Goal: Transaction & Acquisition: Download file/media

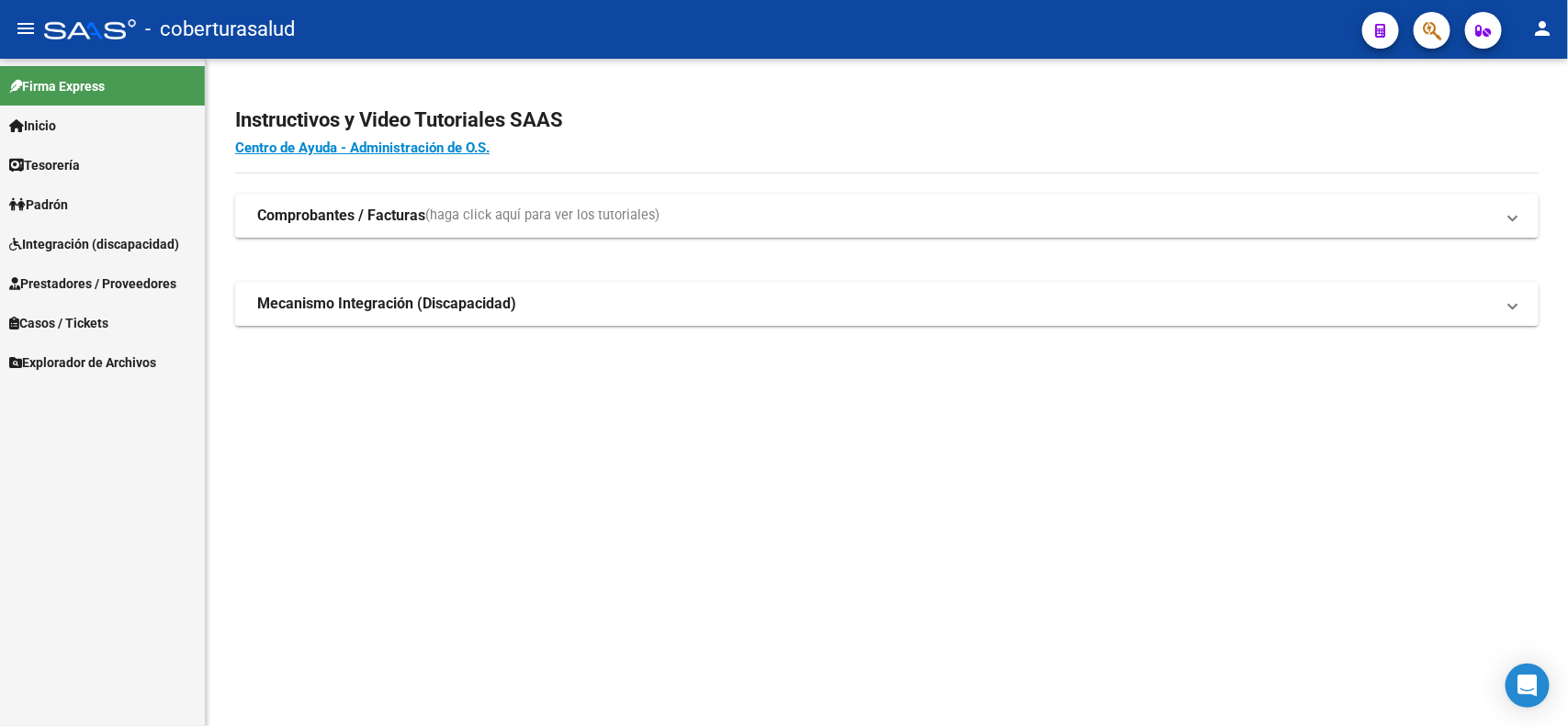
click at [79, 280] on span "Prestadores / Proveedores" at bounding box center [93, 284] width 167 height 21
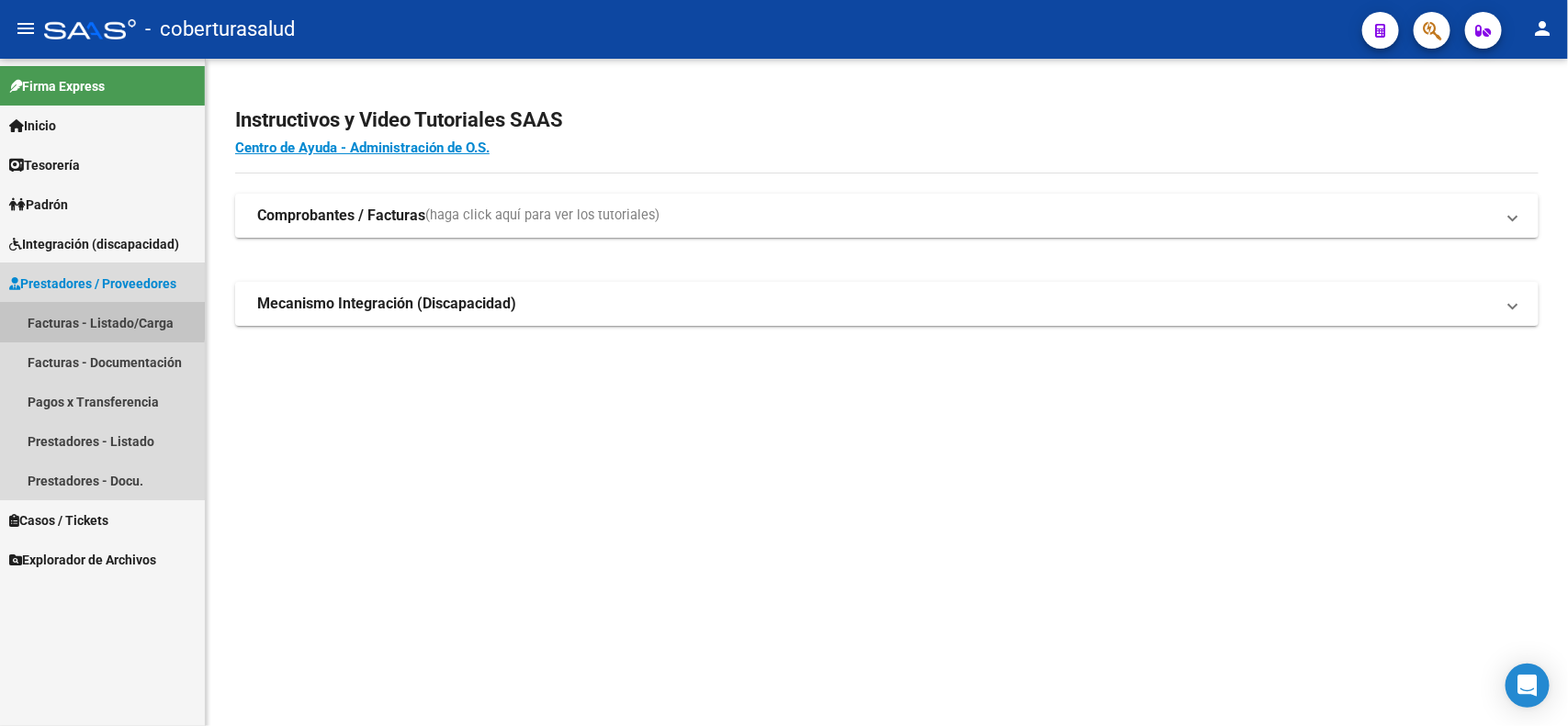
click at [79, 319] on link "Facturas - Listado/Carga" at bounding box center [102, 322] width 205 height 39
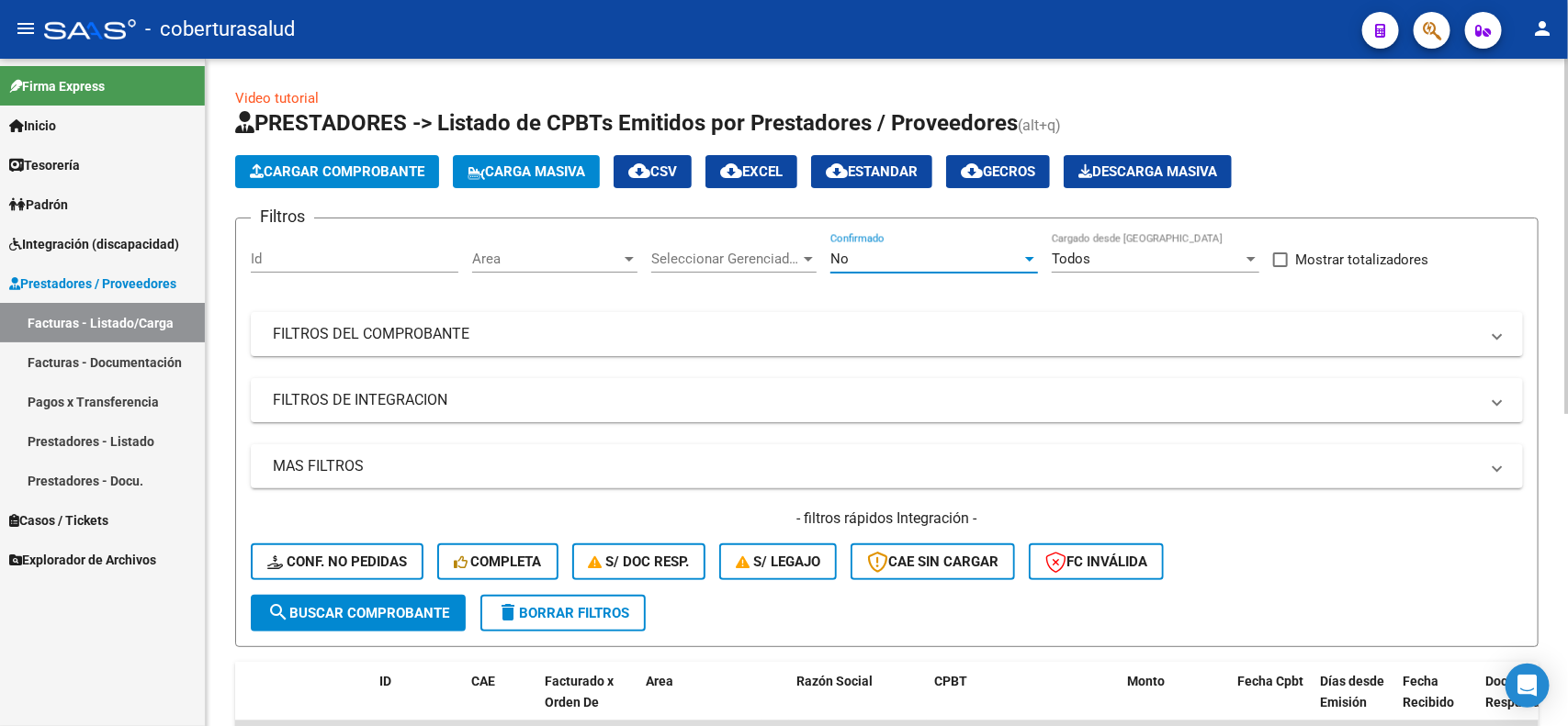
click at [921, 255] on div "No" at bounding box center [926, 259] width 191 height 17
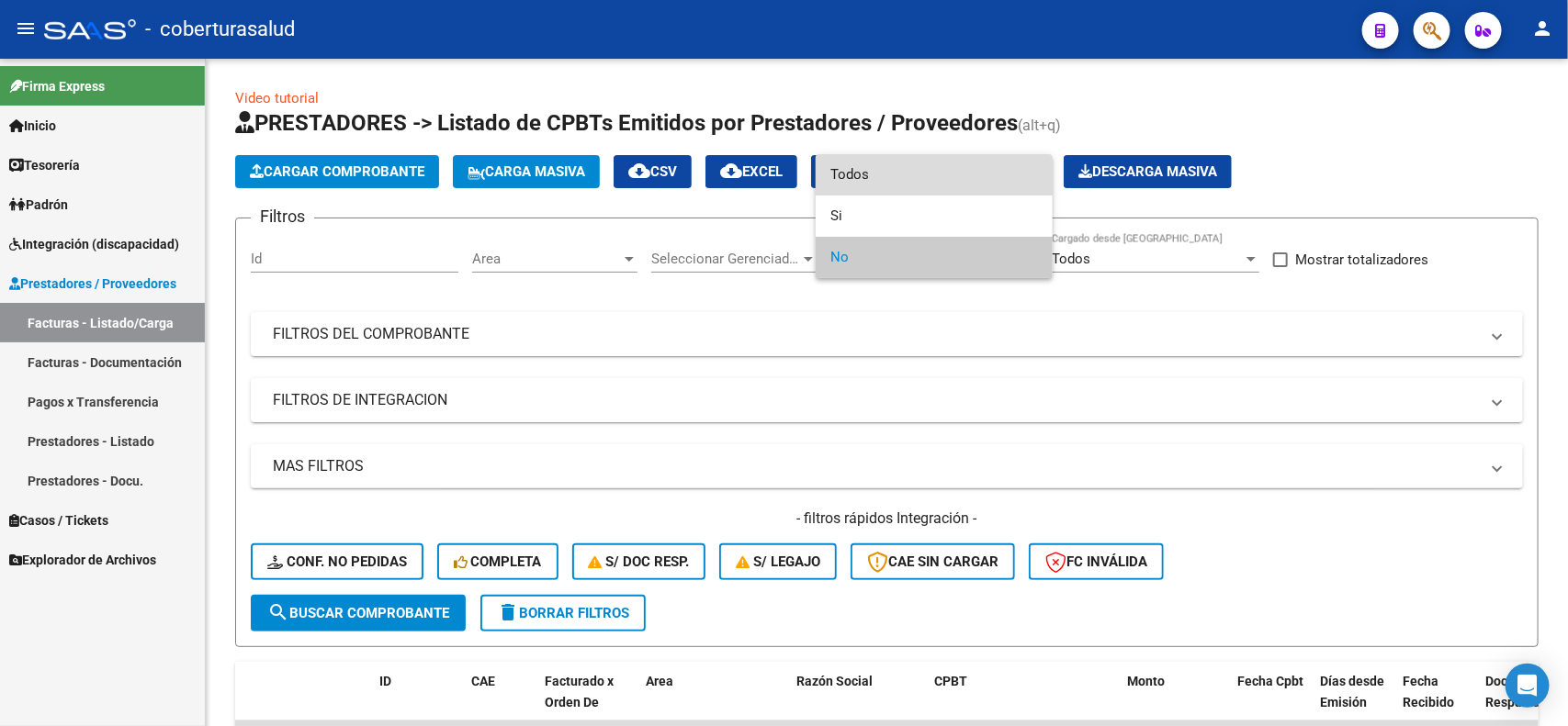
click at [891, 178] on span "Todos" at bounding box center [934, 175] width 207 height 41
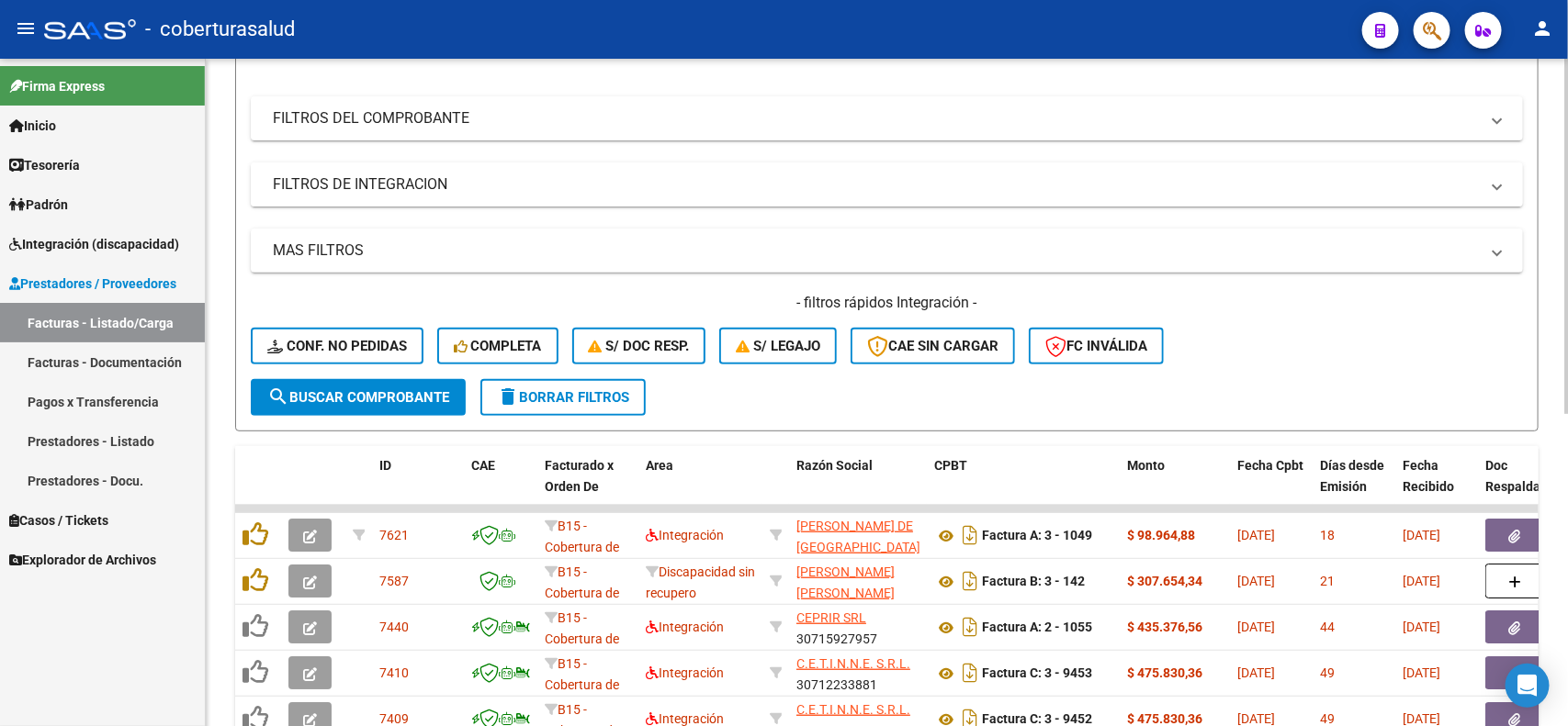
scroll to position [230, 0]
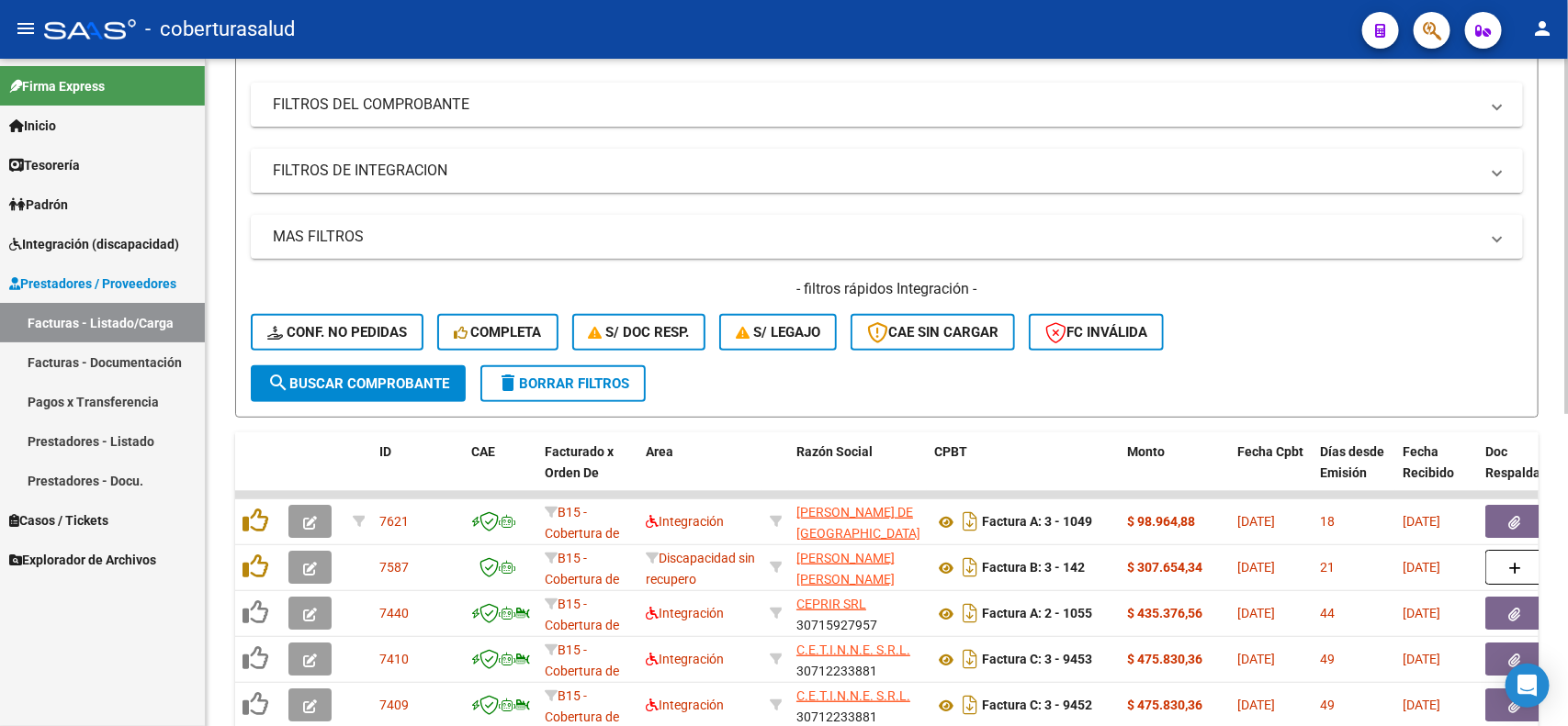
click at [361, 179] on mat-panel-title "FILTROS DE INTEGRACION" at bounding box center [876, 171] width 1206 height 21
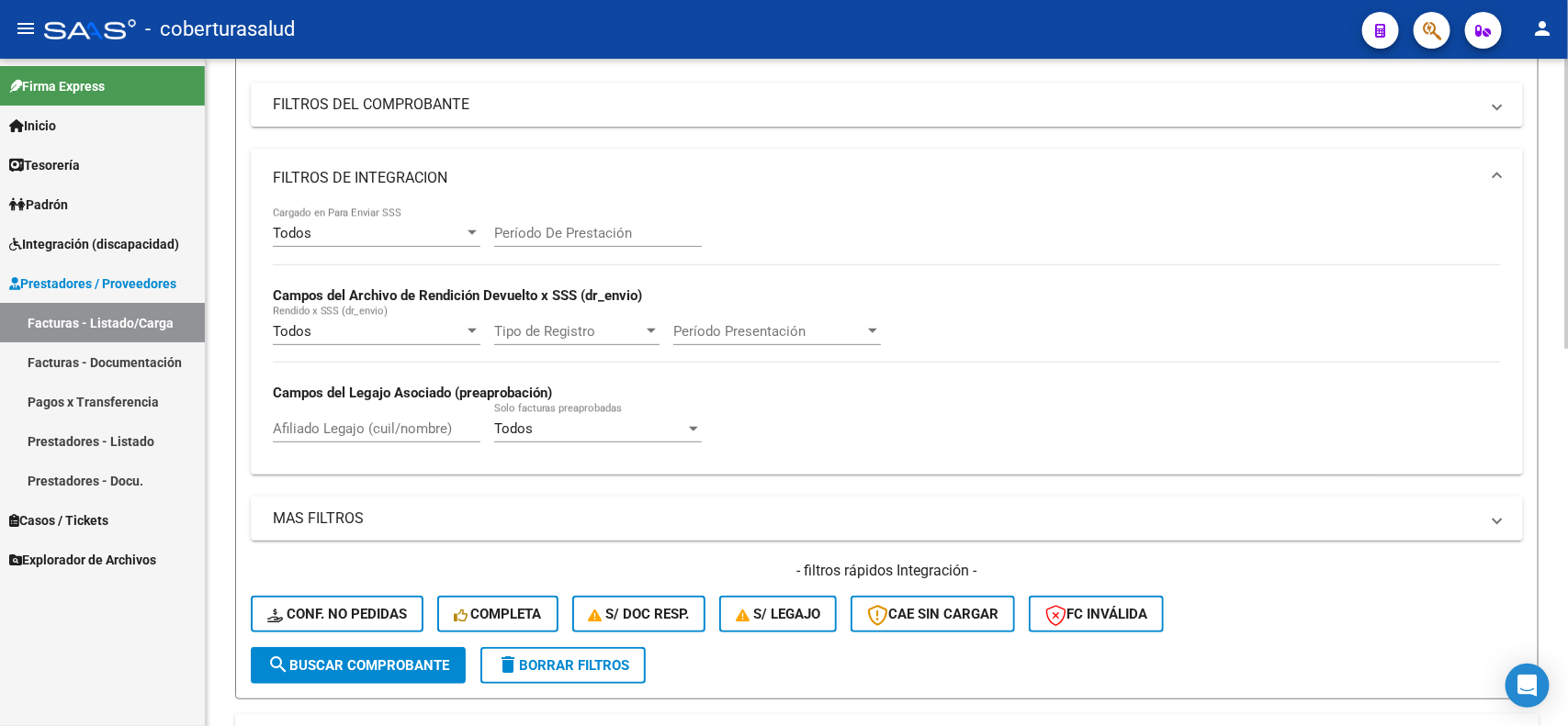
click at [356, 432] on input "Afiliado Legajo (cuil/nombre)" at bounding box center [377, 429] width 207 height 17
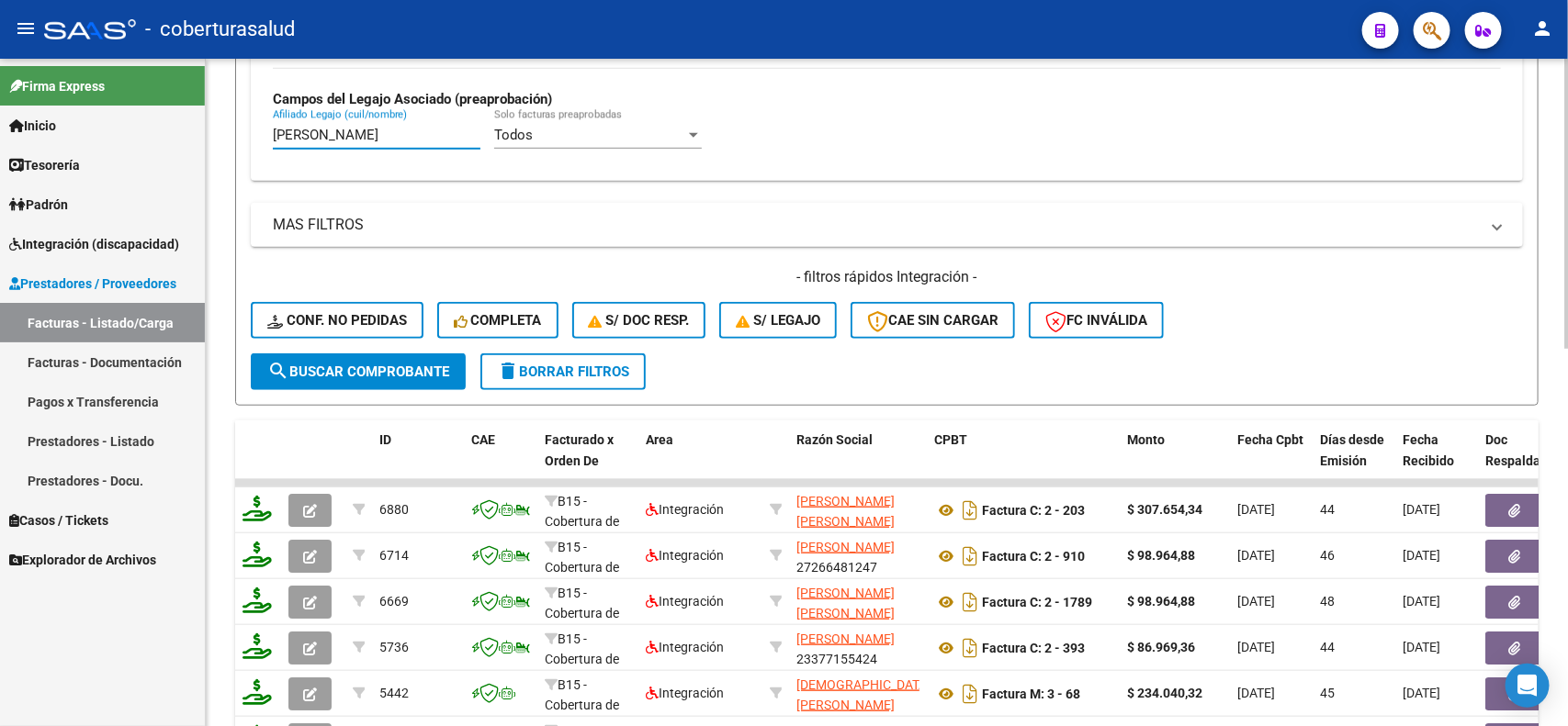
scroll to position [574, 0]
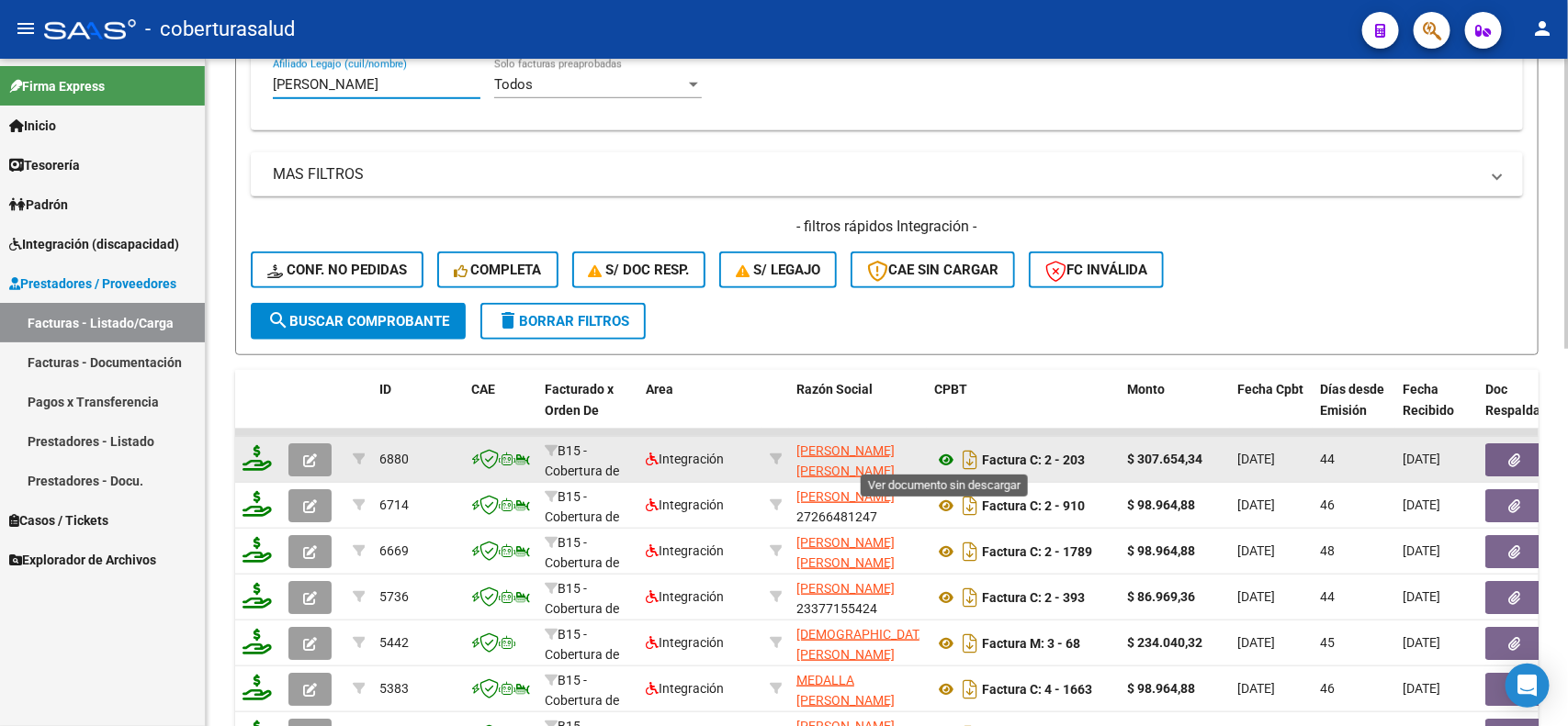
type input "[PERSON_NAME]"
click at [943, 457] on icon at bounding box center [947, 461] width 24 height 22
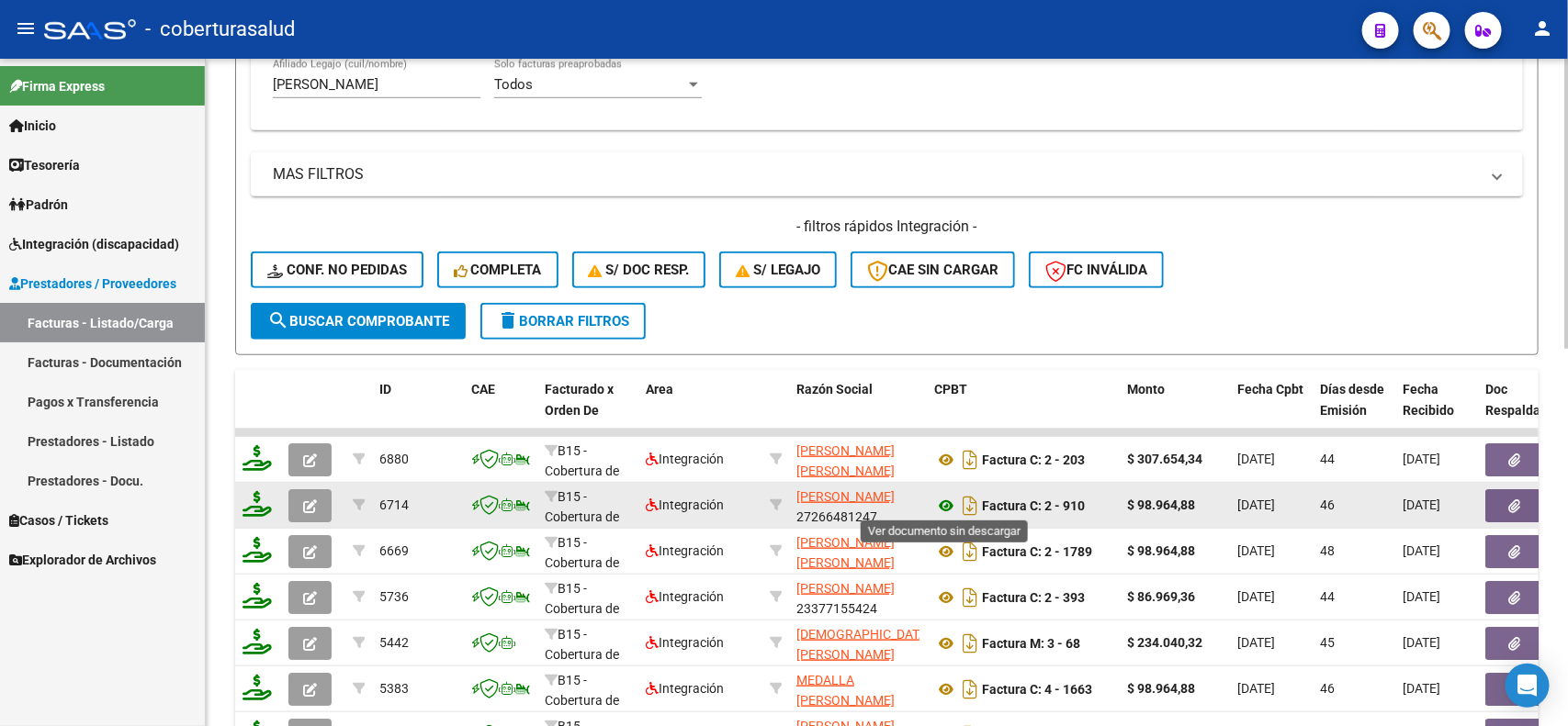
click at [946, 496] on icon at bounding box center [947, 506] width 24 height 22
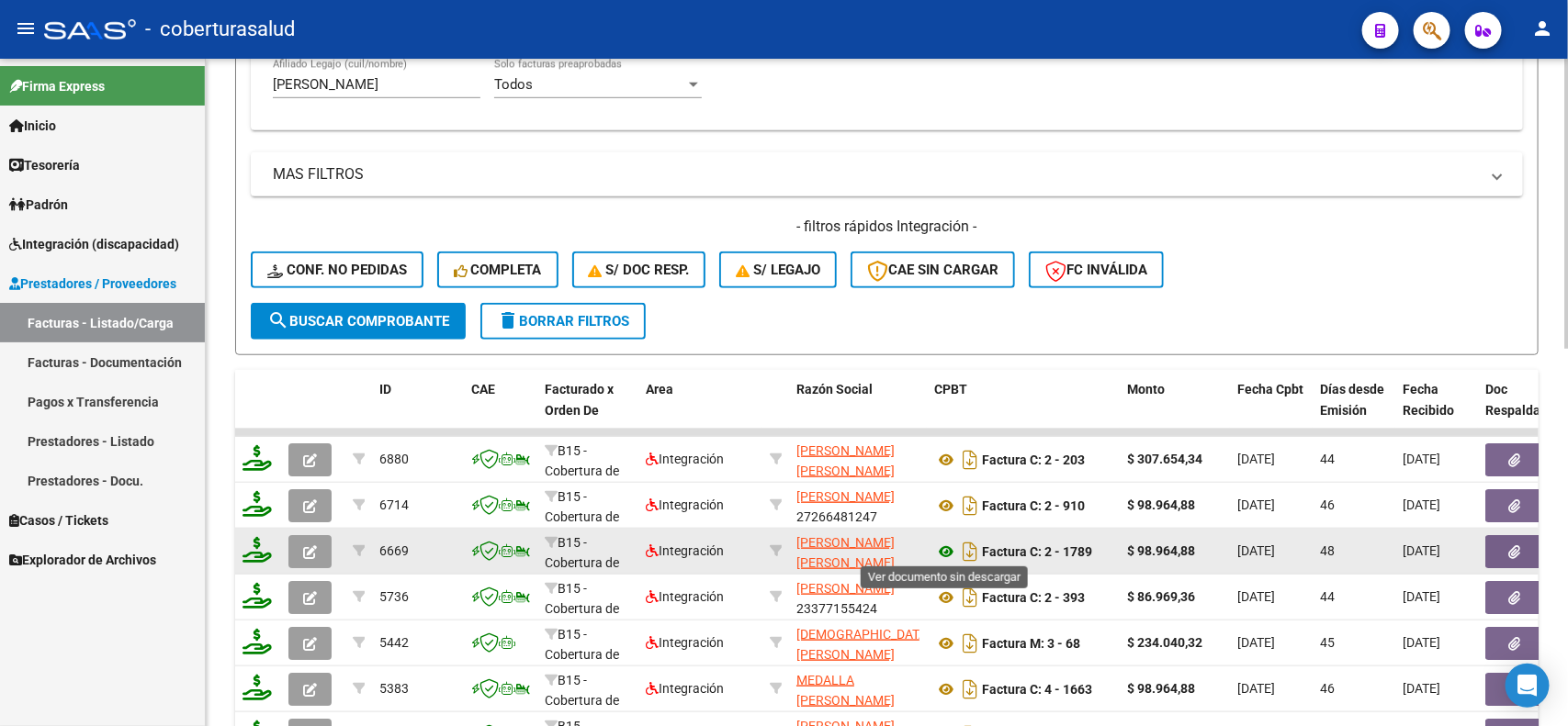
click at [942, 543] on icon at bounding box center [947, 552] width 24 height 22
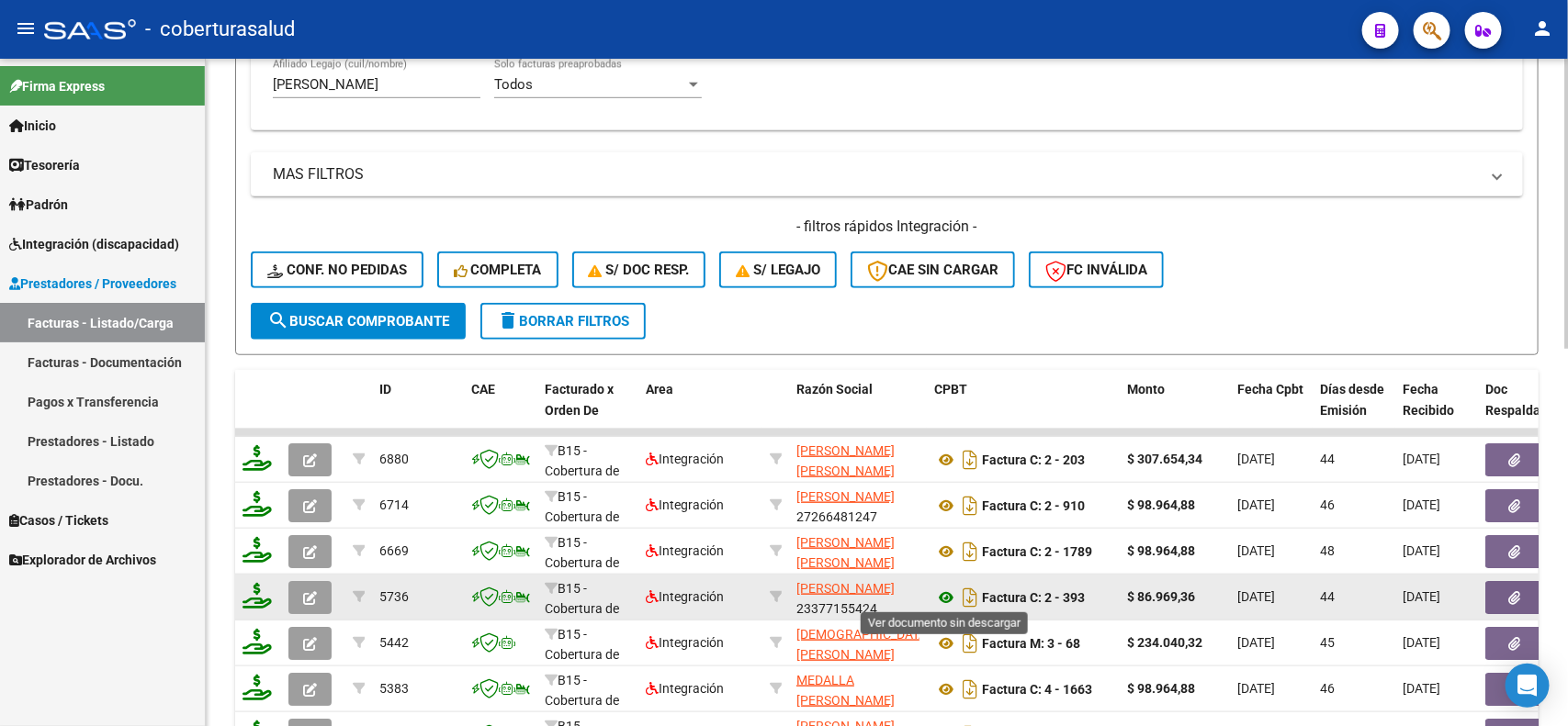
click at [946, 600] on icon at bounding box center [947, 598] width 24 height 22
